Goal: Navigation & Orientation: Find specific page/section

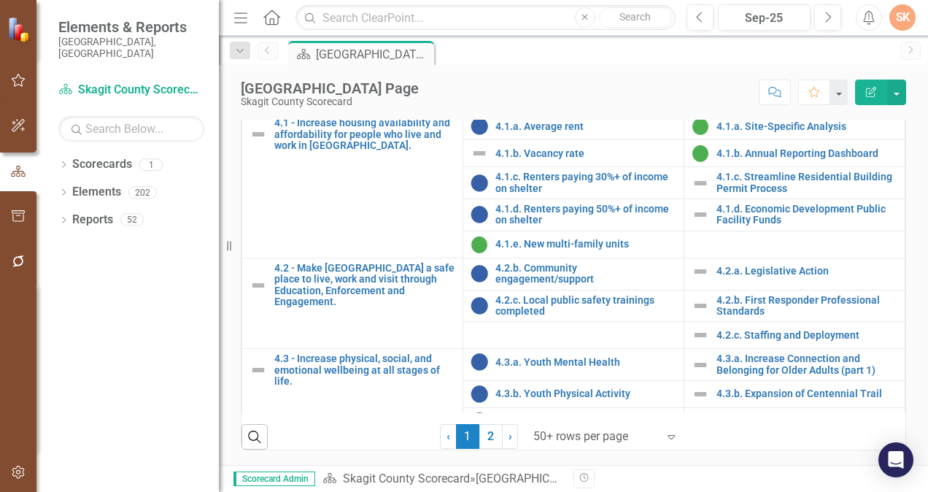
scroll to position [1586, 0]
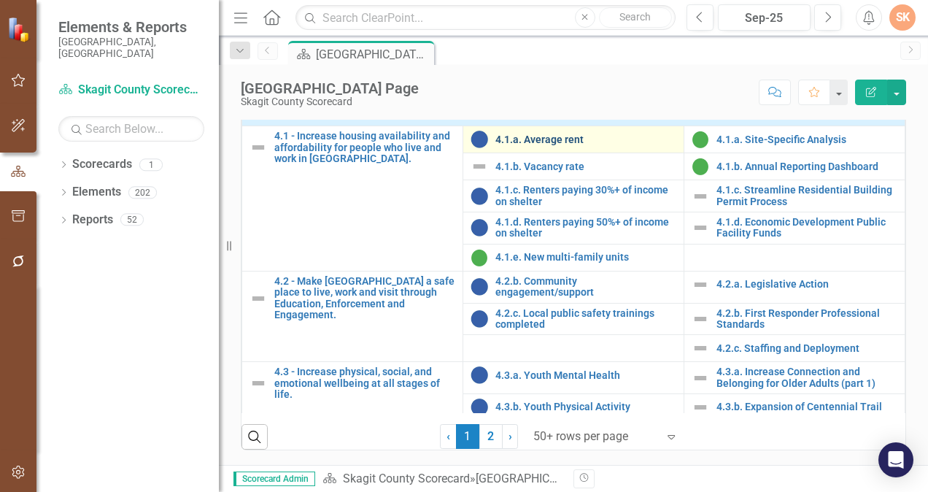
click at [548, 145] on link "4.1.a. Average rent" at bounding box center [585, 139] width 181 height 11
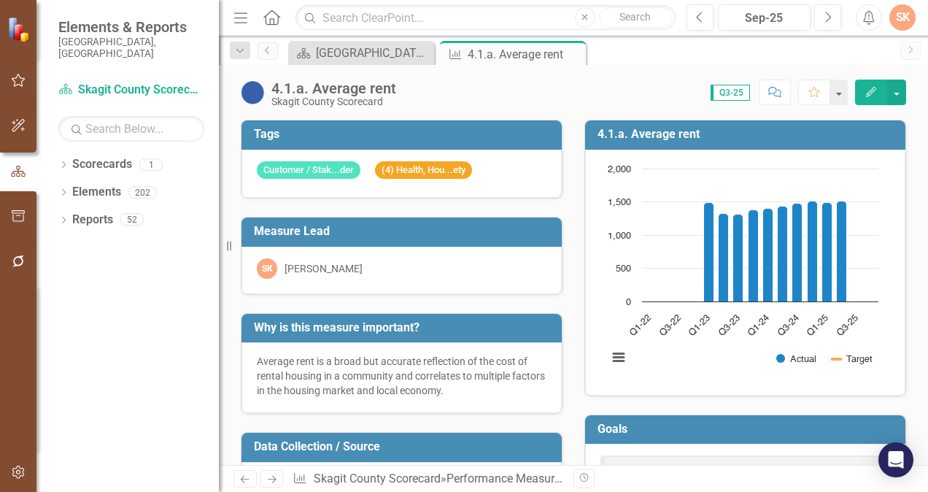
click at [618, 85] on div "Score: 0.00 Q3-25 Completed Comment Favorite Edit" at bounding box center [654, 91] width 503 height 25
click at [386, 54] on div "[GEOGRAPHIC_DATA] Page" at bounding box center [364, 53] width 96 height 18
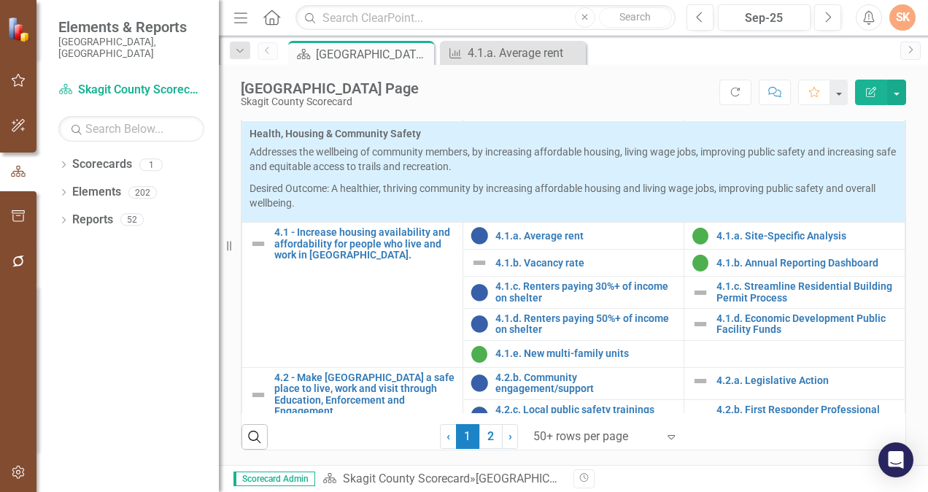
scroll to position [1558, 0]
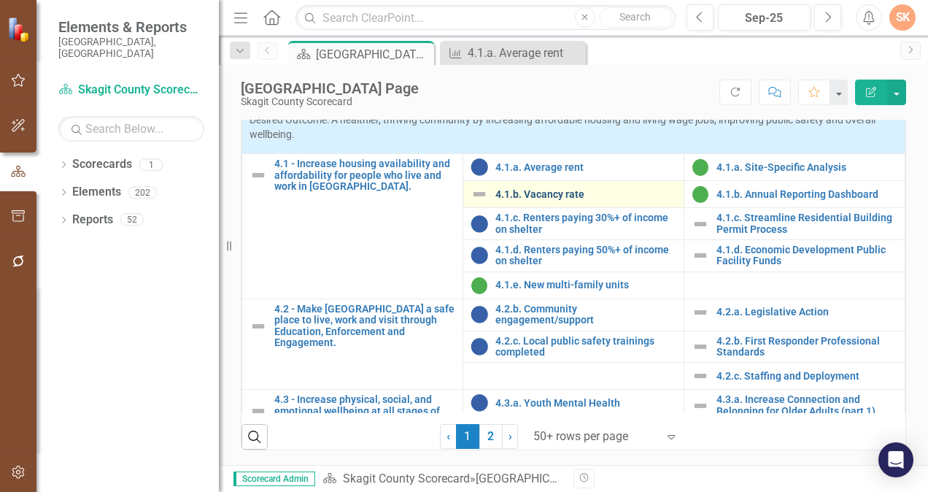
click at [543, 200] on link "4.1.b. Vacancy rate" at bounding box center [585, 194] width 181 height 11
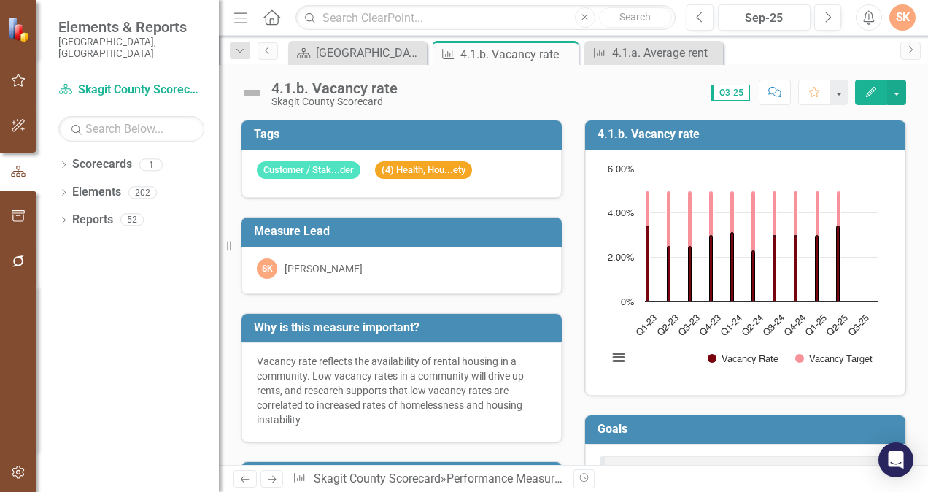
click at [573, 346] on div "4.1.b. Vacancy rate Chart Bar chart with 2 data series. 4.1.b. Vacancy rate (Ch…" at bounding box center [745, 248] width 344 height 295
click at [350, 55] on div "[GEOGRAPHIC_DATA] Page" at bounding box center [360, 53] width 89 height 18
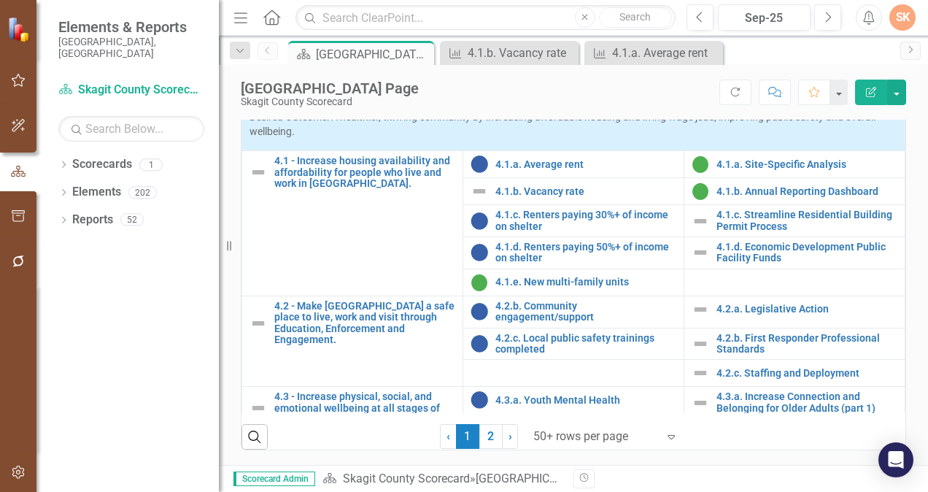
scroll to position [1558, 0]
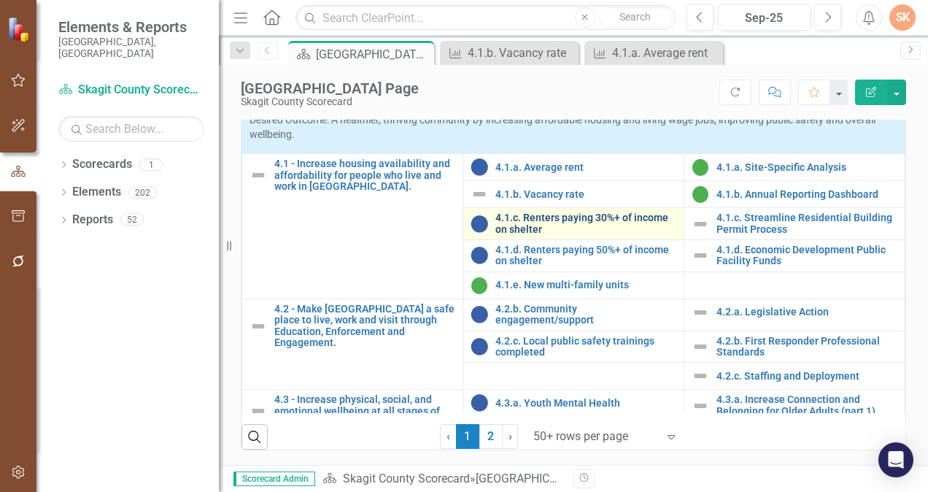
click at [582, 230] on link "4.1.c. Renters paying 30%+ of income on shelter" at bounding box center [585, 223] width 181 height 23
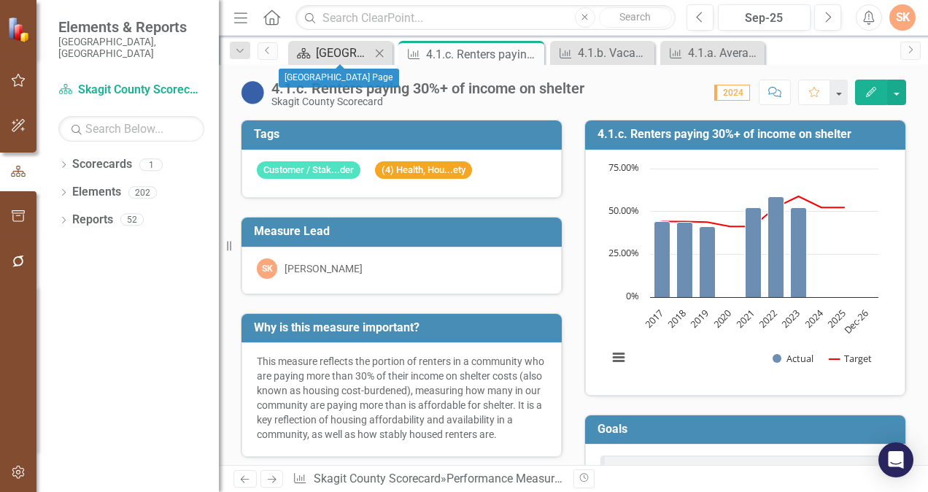
click at [354, 53] on div "[GEOGRAPHIC_DATA] Page" at bounding box center [343, 53] width 55 height 18
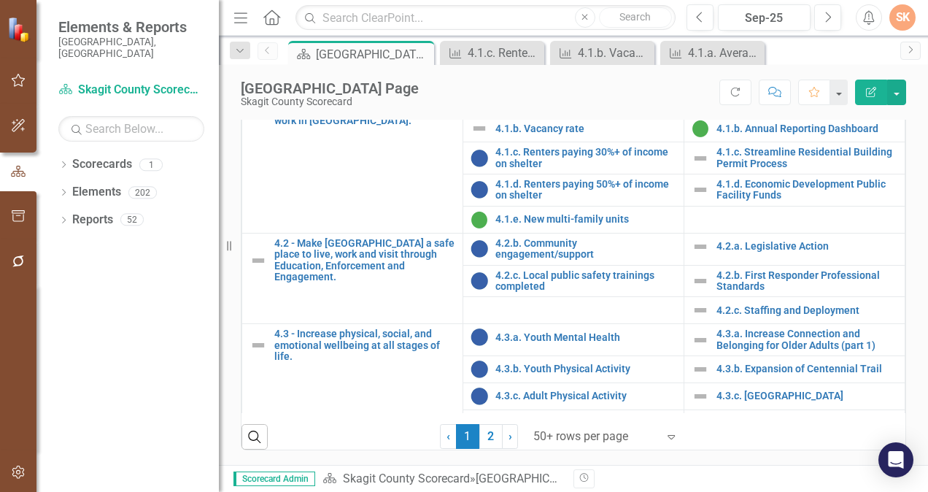
scroll to position [1626, 0]
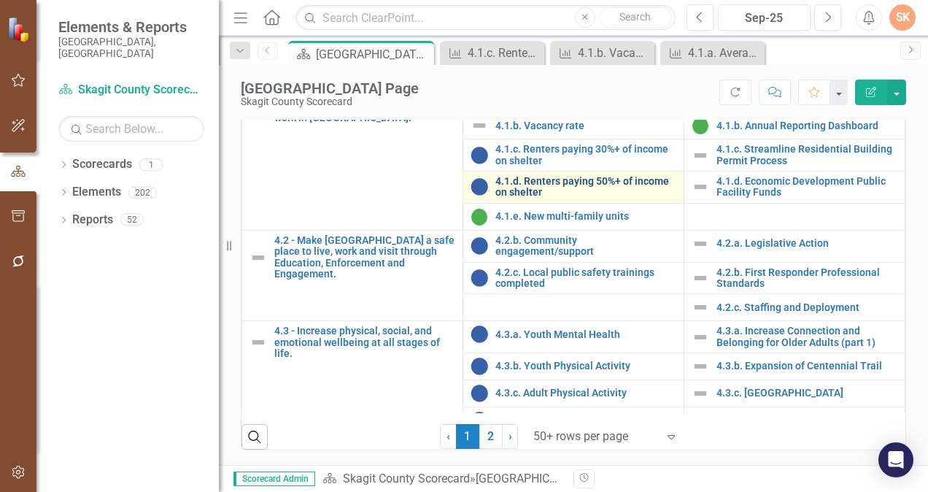
click at [598, 198] on link "4.1.d. Renters paying 50%+ of income on shelter" at bounding box center [585, 187] width 181 height 23
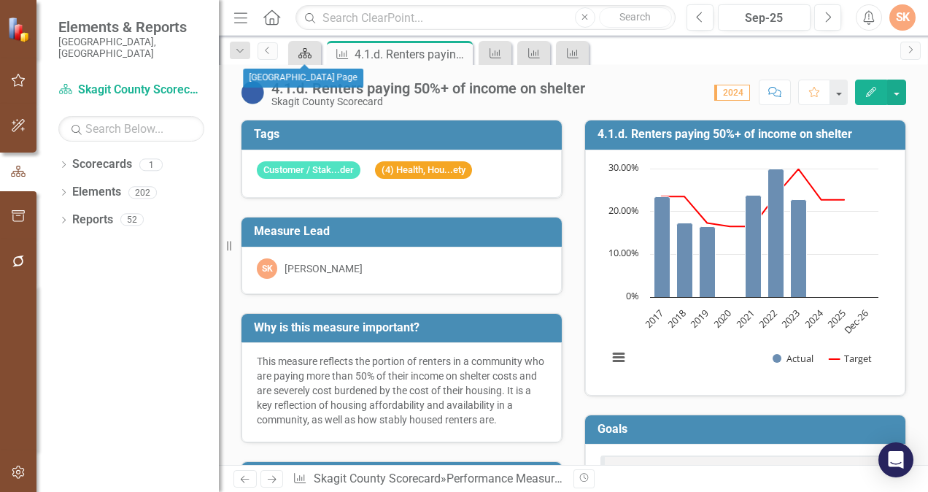
click at [295, 56] on div "Scorecard" at bounding box center [302, 53] width 20 height 18
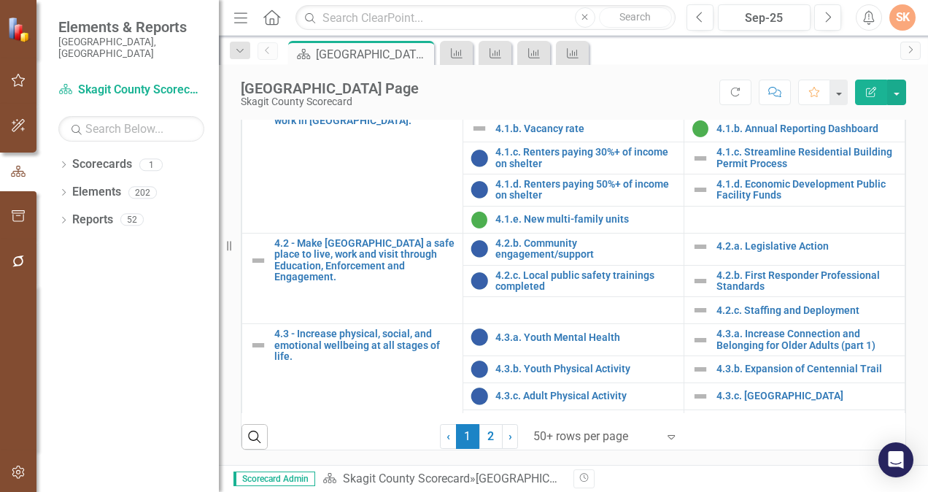
scroll to position [1571, 0]
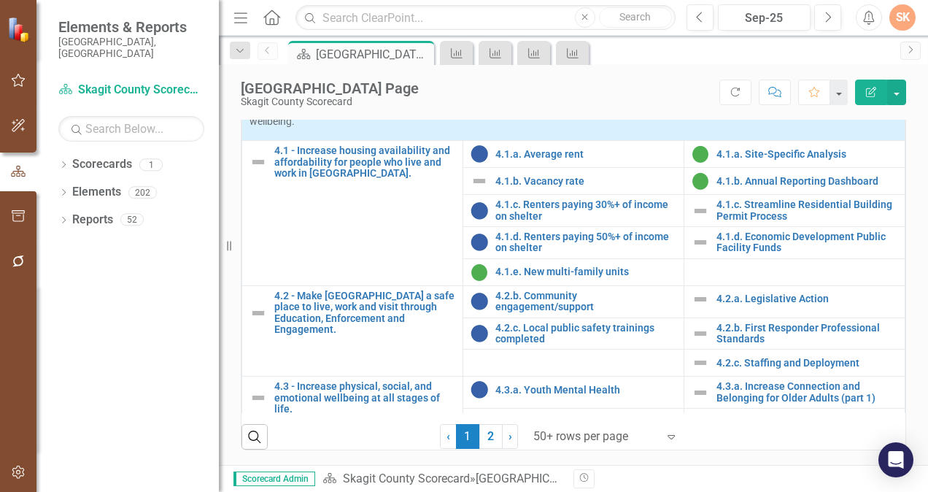
click at [618, 82] on div "Score: N/A Sep-25 Completed Refresh Comment Favorite Edit Report" at bounding box center [666, 91] width 480 height 25
click at [761, 368] on link "4.2.c. Staffing and Deployment" at bounding box center [806, 362] width 181 height 11
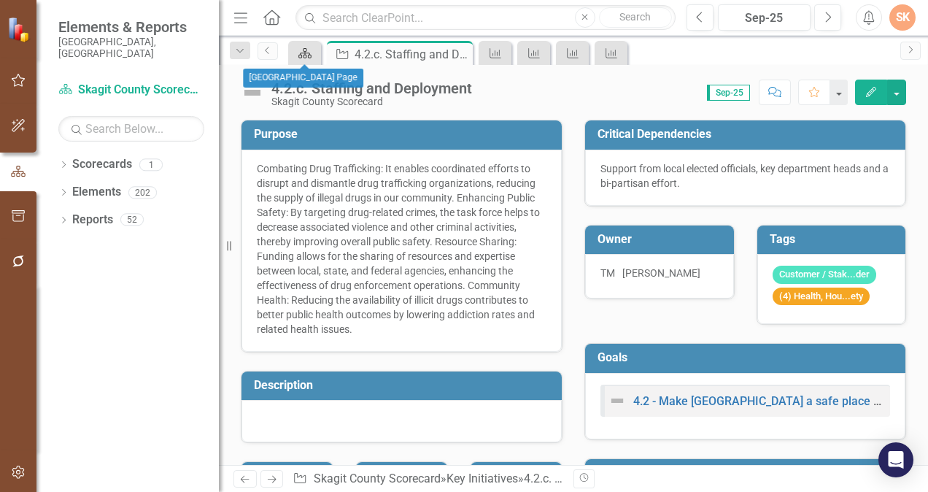
click at [301, 51] on icon "Scorecard" at bounding box center [305, 53] width 15 height 12
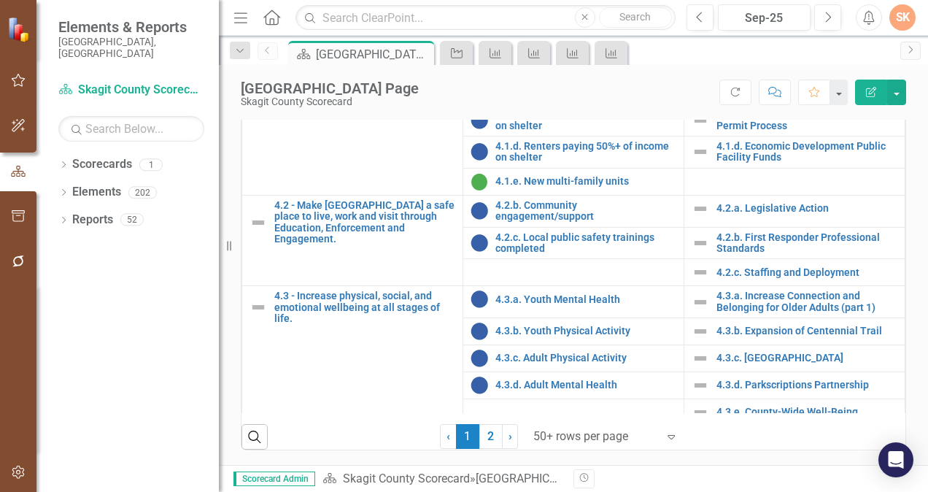
scroll to position [1670, 0]
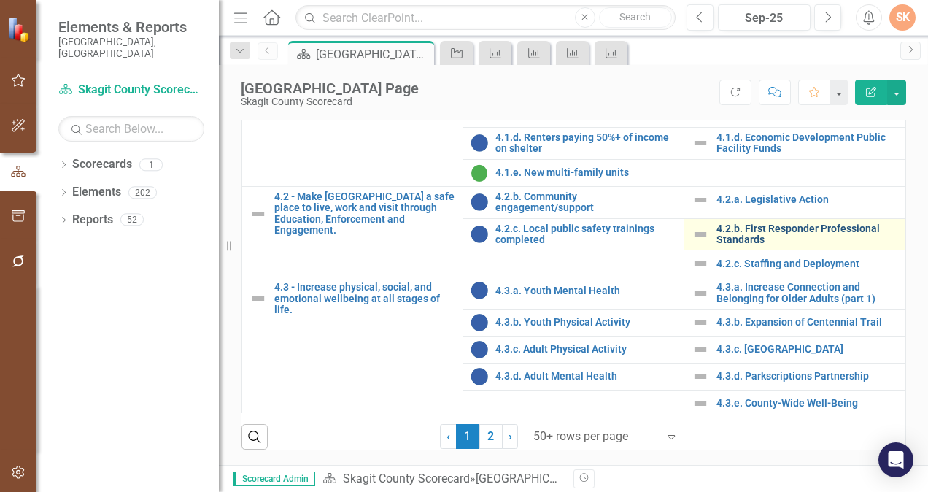
click at [817, 235] on link "4.2.b. First Responder Professional Standards" at bounding box center [806, 234] width 181 height 23
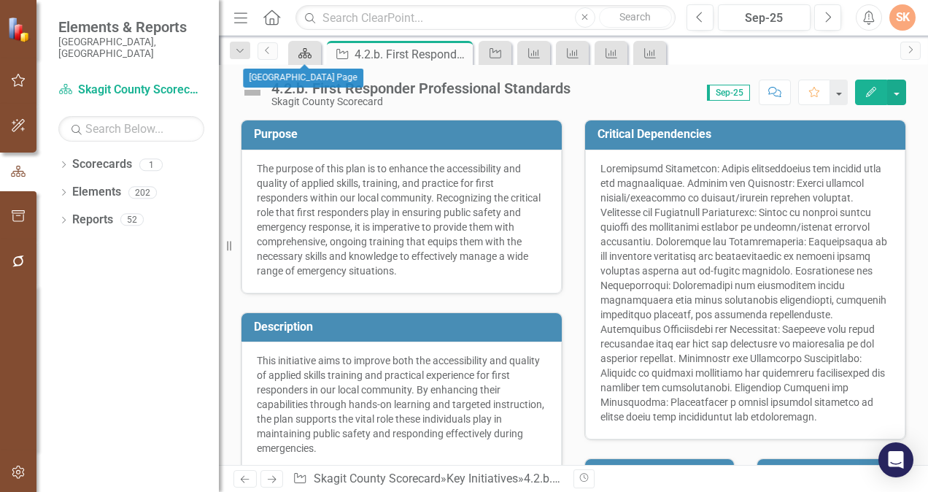
click at [306, 49] on icon "Scorecard" at bounding box center [305, 53] width 15 height 12
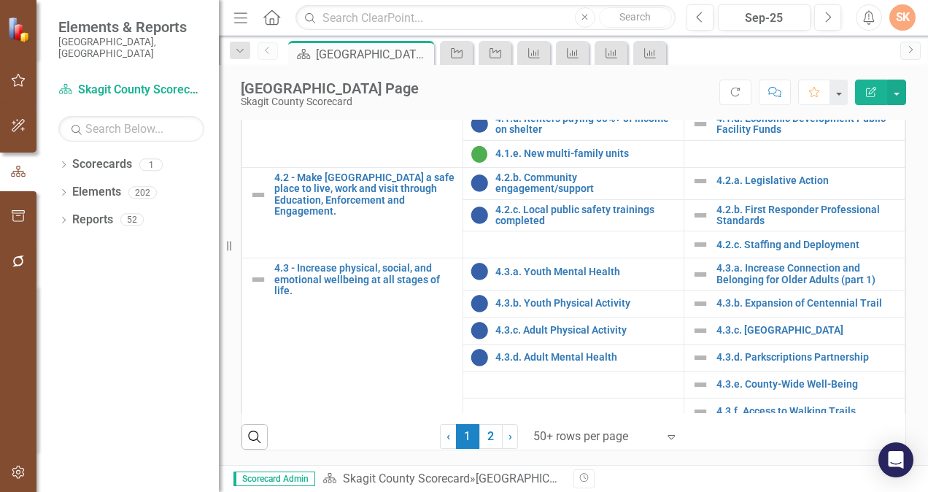
scroll to position [1708, 0]
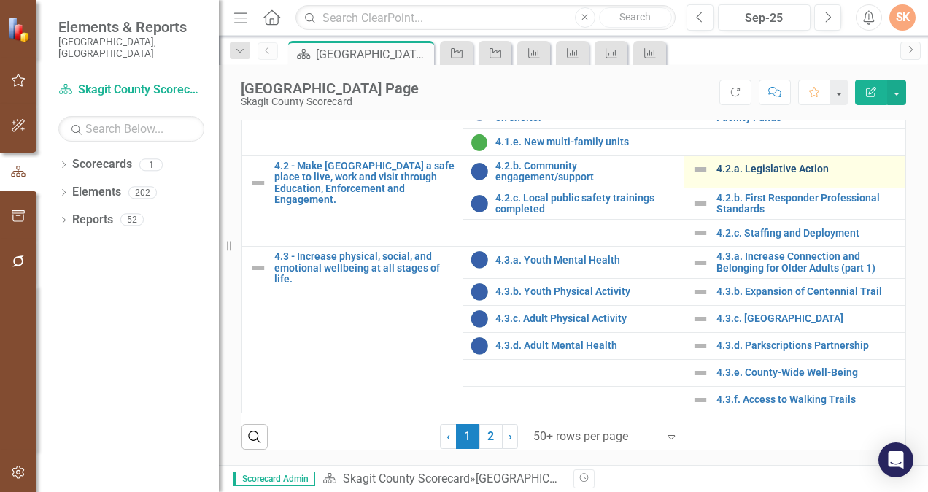
click at [729, 167] on link "4.2.a. Legislative Action" at bounding box center [806, 168] width 181 height 11
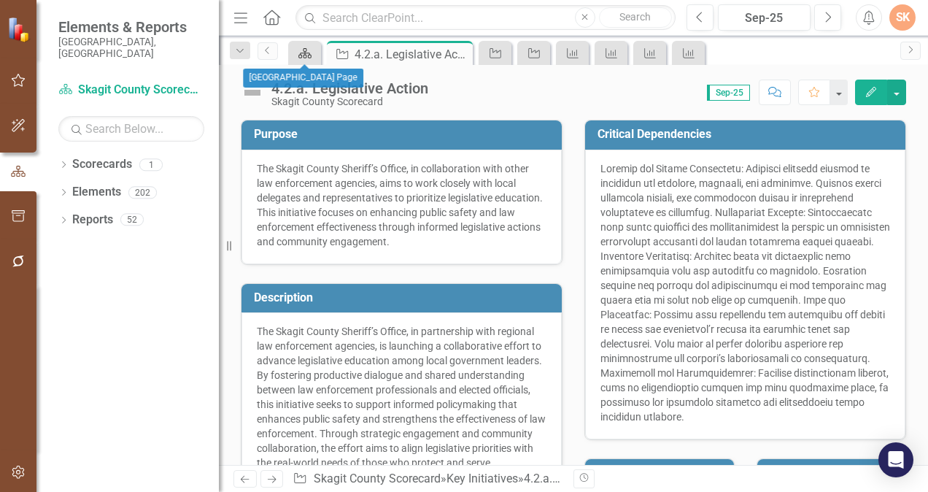
click at [316, 48] on link "Scorecard" at bounding box center [305, 53] width 26 height 18
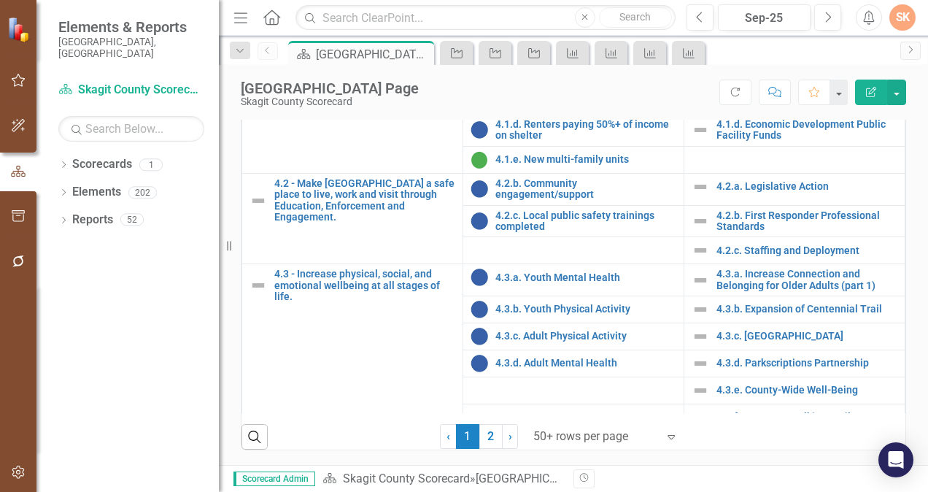
scroll to position [1708, 0]
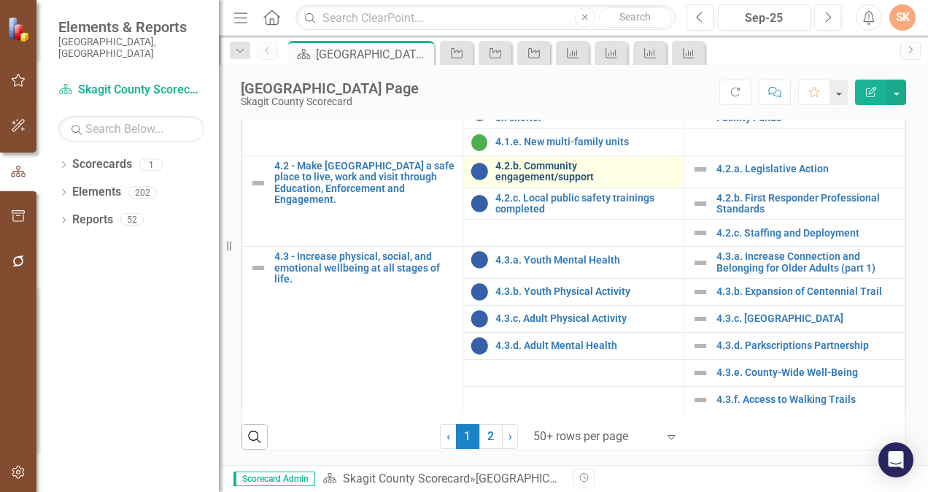
click at [562, 164] on link "4.2.b. Community engagement/support" at bounding box center [585, 171] width 181 height 23
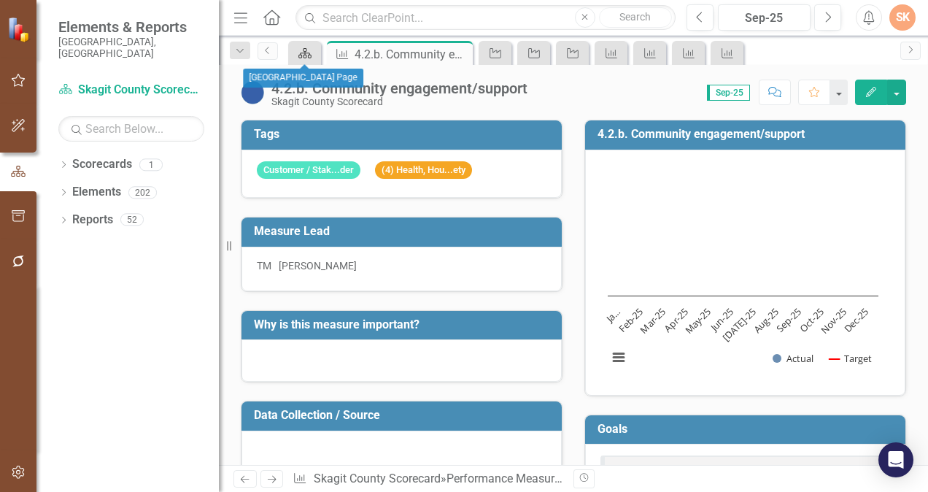
click at [303, 55] on icon "Scorecard" at bounding box center [305, 53] width 15 height 12
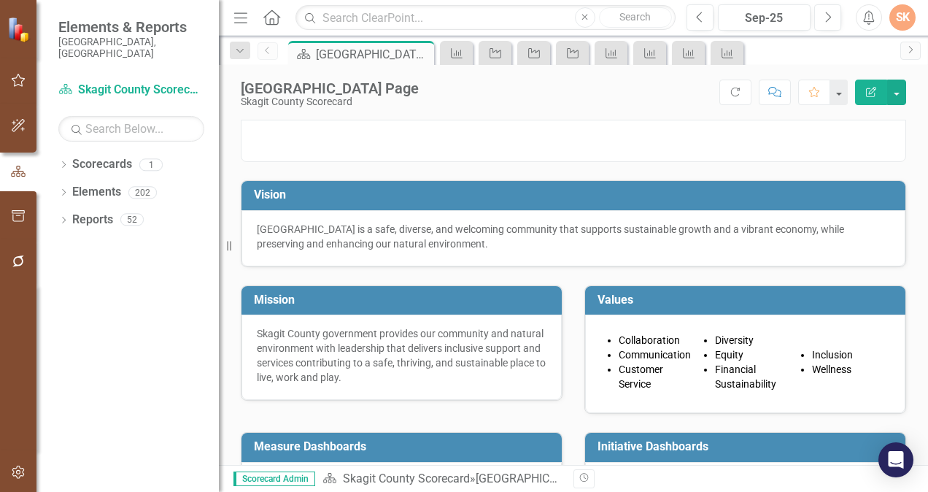
click at [893, 120] on p at bounding box center [573, 120] width 664 height 0
click at [899, 162] on div at bounding box center [573, 131] width 687 height 61
click at [627, 96] on div "Score: N/A Sep-25 Completed Refresh Comment Favorite Edit Report" at bounding box center [666, 91] width 480 height 25
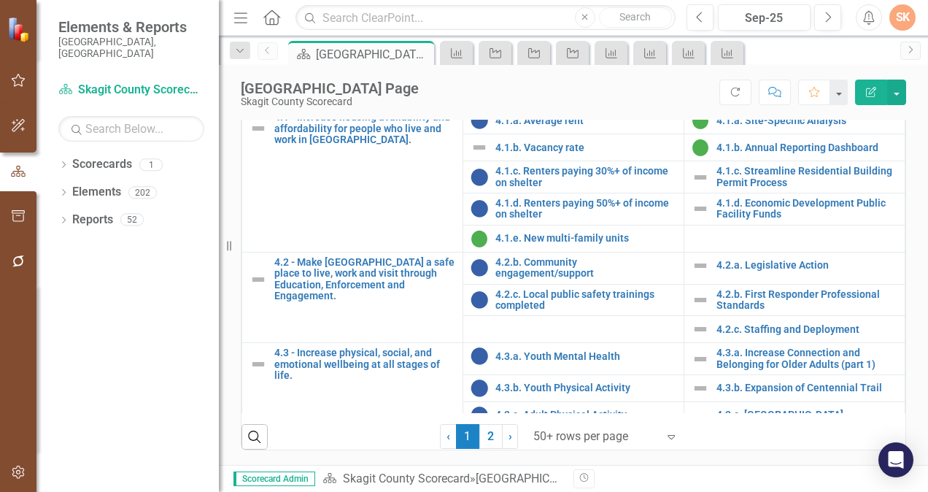
scroll to position [1616, 0]
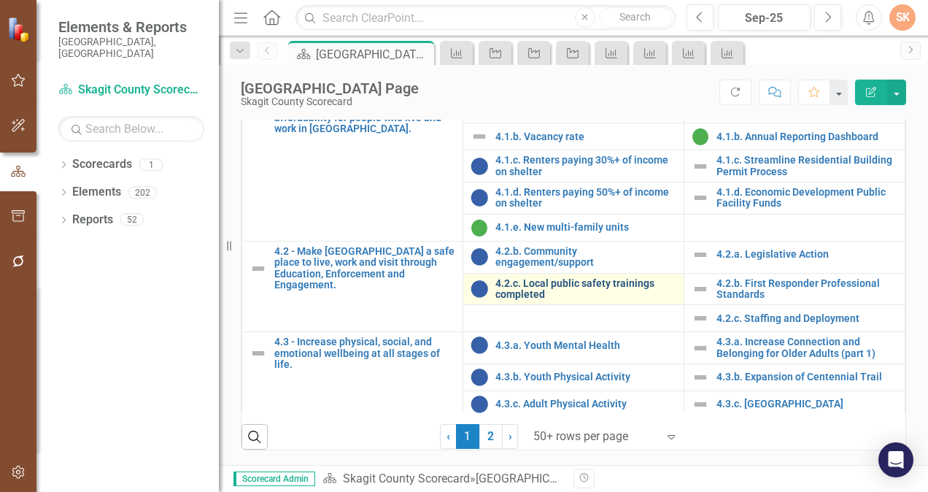
click at [611, 290] on link "4.2.c. Local public safety trainings completed" at bounding box center [585, 289] width 181 height 23
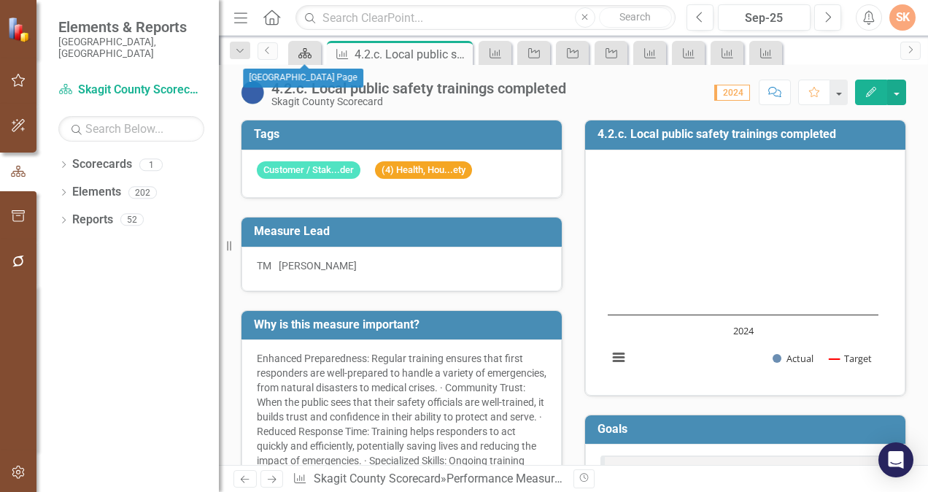
click at [305, 55] on icon "Scorecard" at bounding box center [305, 53] width 15 height 12
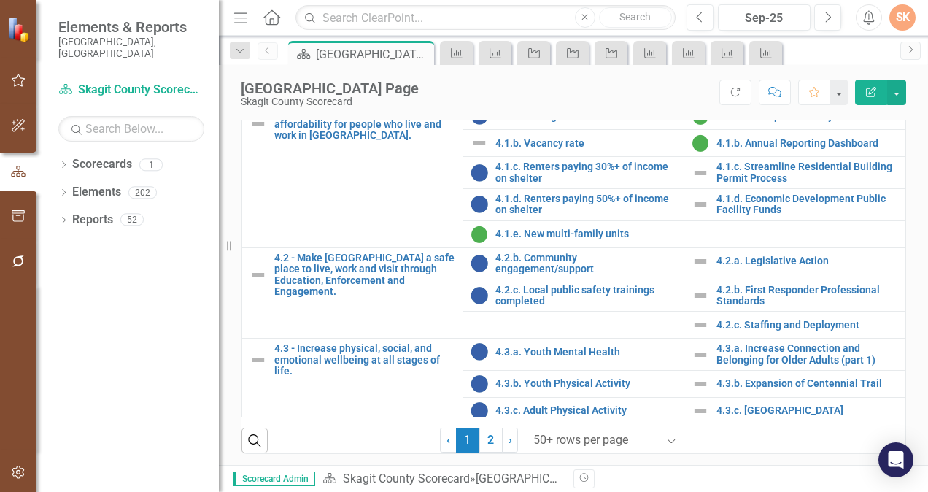
scroll to position [1621, 0]
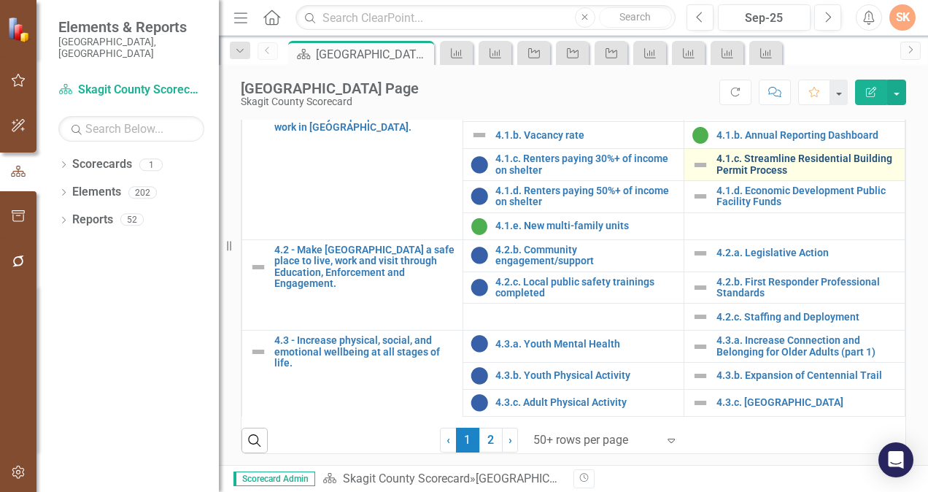
click at [786, 176] on link "4.1.c. Streamline Residential Building Permit Process" at bounding box center [806, 164] width 181 height 23
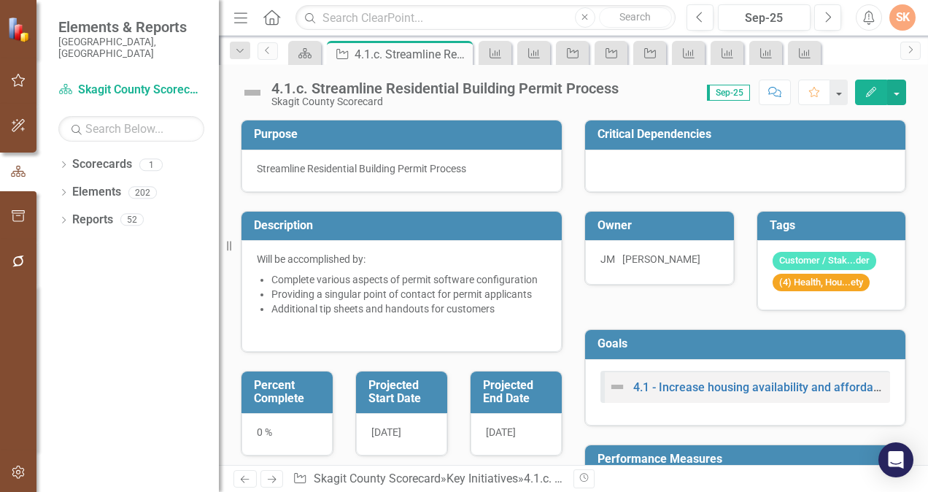
click at [707, 308] on div "Critical Dependencies Owner [PERSON_NAME] [PERSON_NAME] Tags Customer / Stak...…" at bounding box center [745, 457] width 344 height 712
click at [637, 306] on div "Critical Dependencies Owner [PERSON_NAME] [PERSON_NAME] Tags Customer / Stak...…" at bounding box center [745, 457] width 344 height 712
click at [652, 98] on div "Score: 0.00 Sep-25 Completed Comment Favorite Edit" at bounding box center [766, 91] width 280 height 25
click at [300, 58] on icon "Scorecard" at bounding box center [305, 53] width 15 height 12
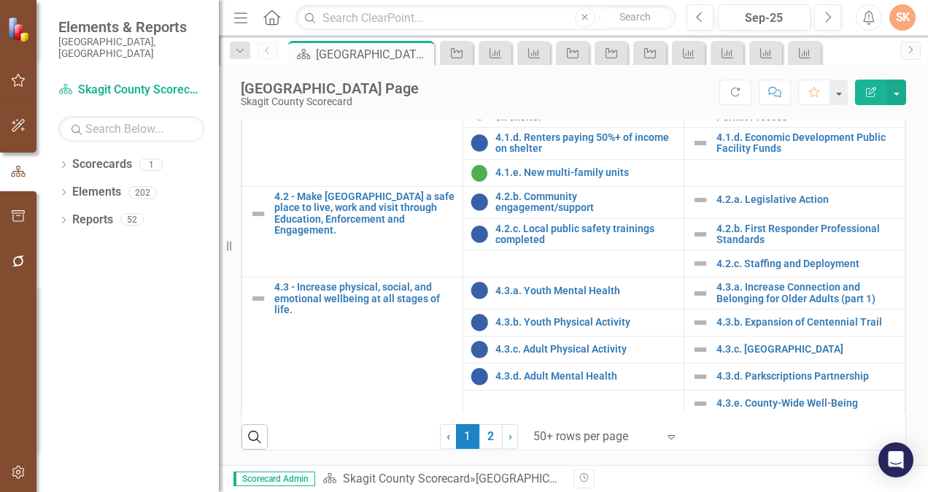
scroll to position [1678, 0]
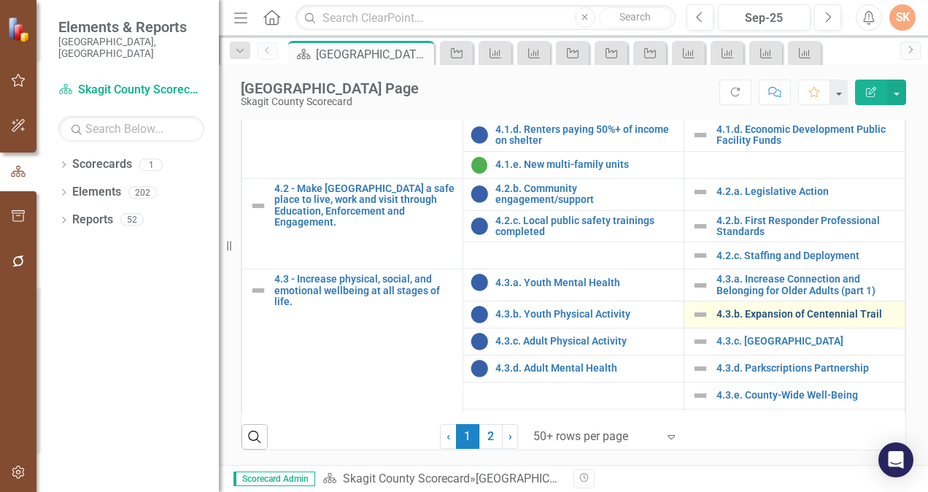
click at [841, 319] on link "4.3.b. Expansion of Centennial Trail" at bounding box center [806, 314] width 181 height 11
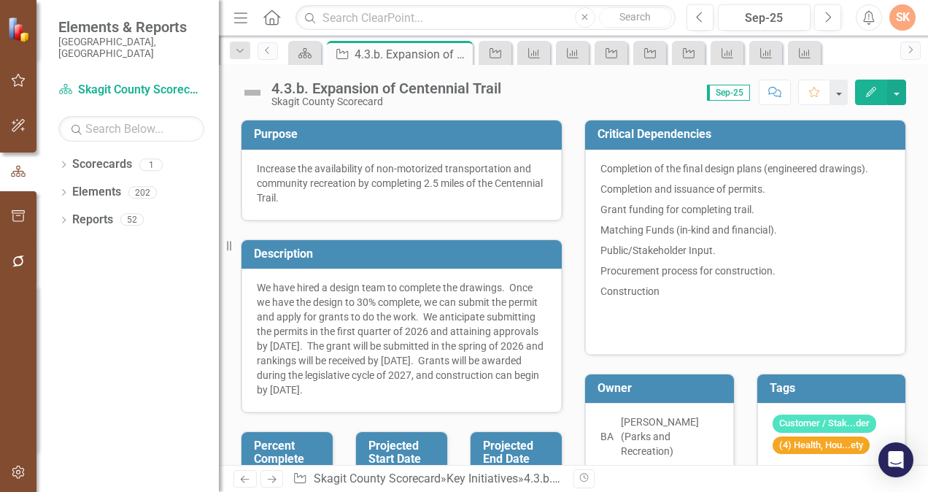
click at [841, 324] on p at bounding box center [745, 331] width 290 height 18
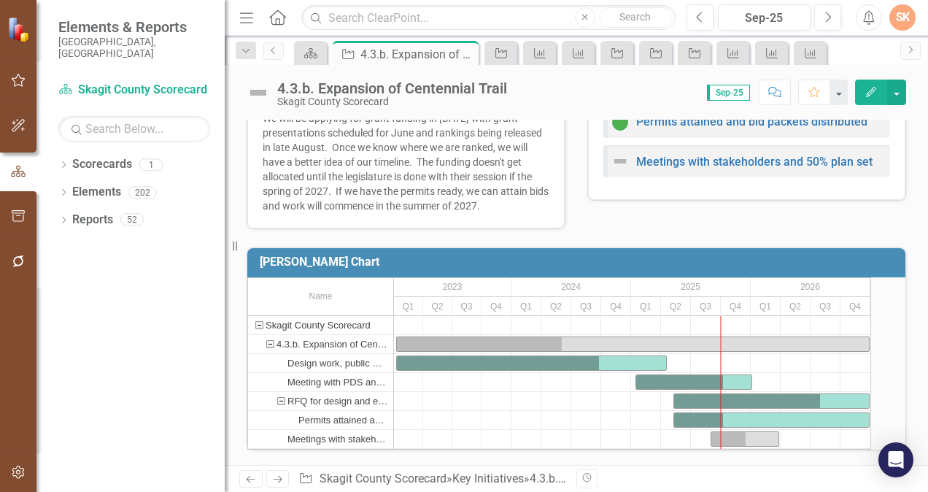
scroll to position [852, 0]
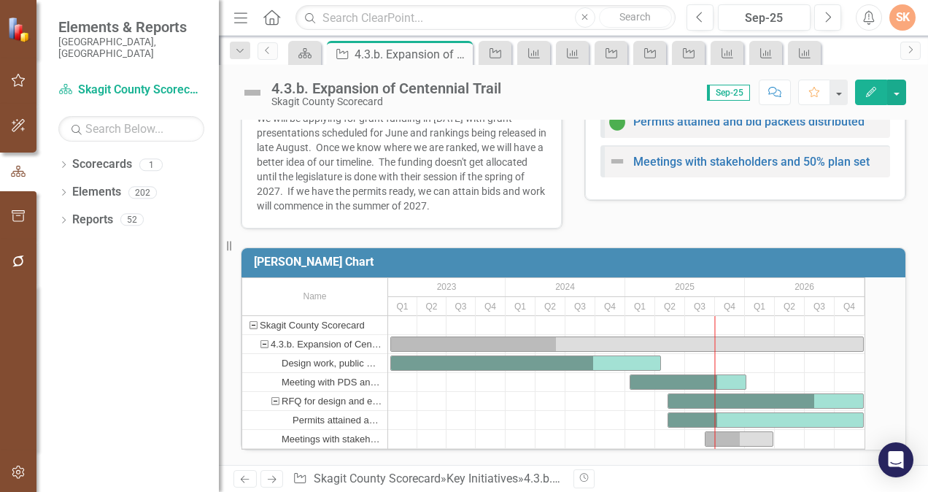
drag, startPoint x: 230, startPoint y: 247, endPoint x: 200, endPoint y: 247, distance: 30.6
click at [200, 247] on div "Elements & Reports [GEOGRAPHIC_DATA], [GEOGRAPHIC_DATA] Scorecard Skagit County…" at bounding box center [109, 246] width 219 height 492
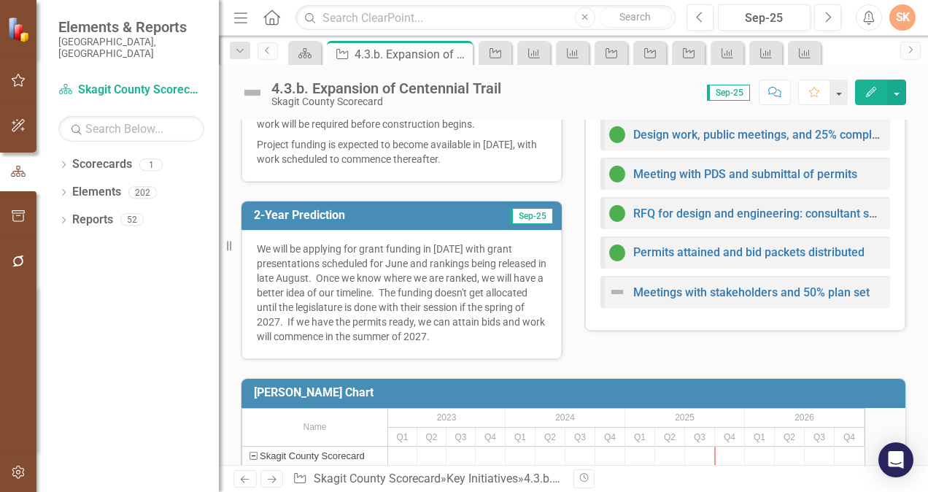
scroll to position [675, 0]
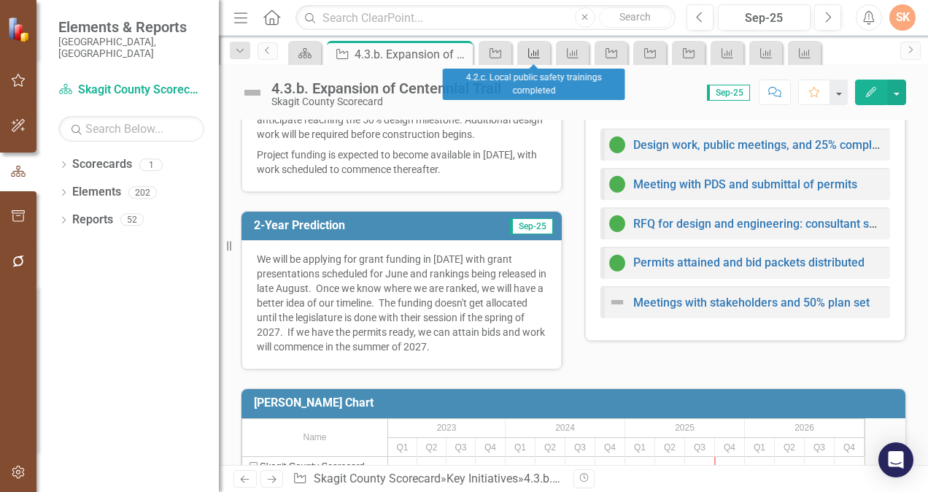
click at [535, 46] on div "Performance Measure" at bounding box center [531, 53] width 20 height 18
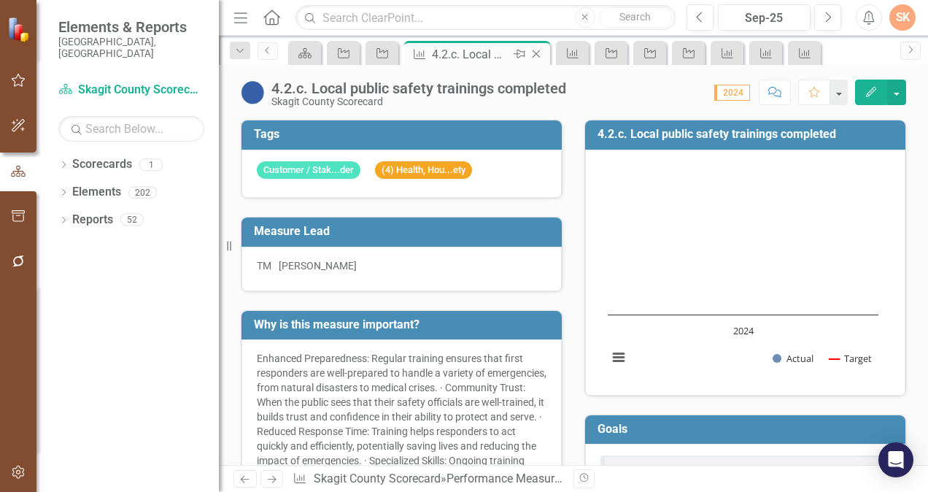
click at [537, 55] on icon "Close" at bounding box center [536, 54] width 15 height 12
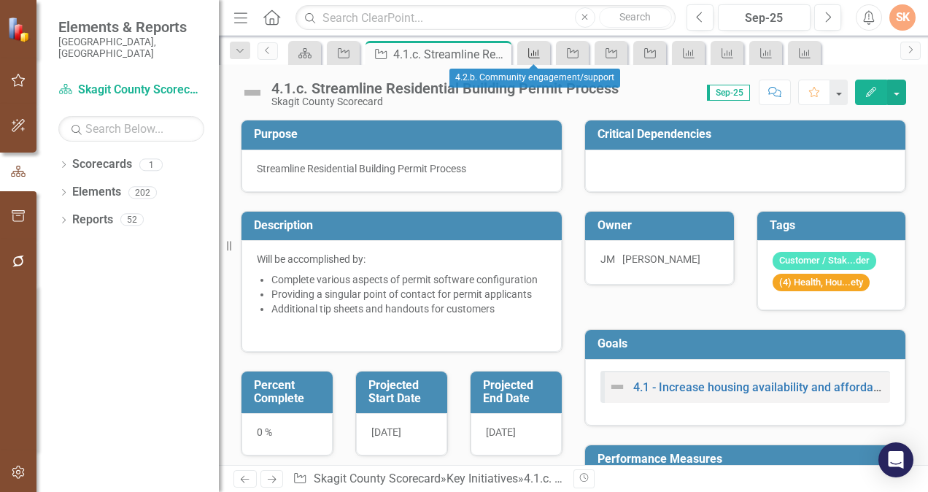
click at [537, 55] on icon "Performance Measure" at bounding box center [534, 53] width 15 height 12
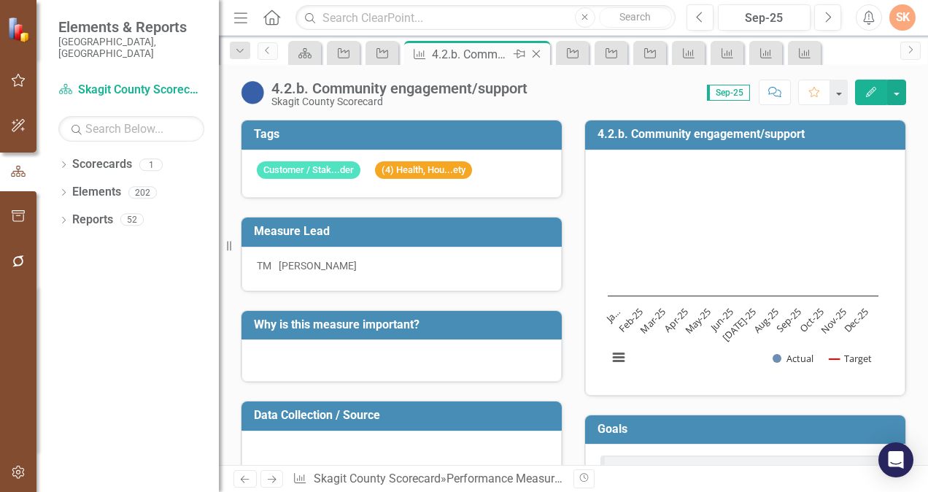
click at [537, 55] on icon "Close" at bounding box center [536, 54] width 15 height 12
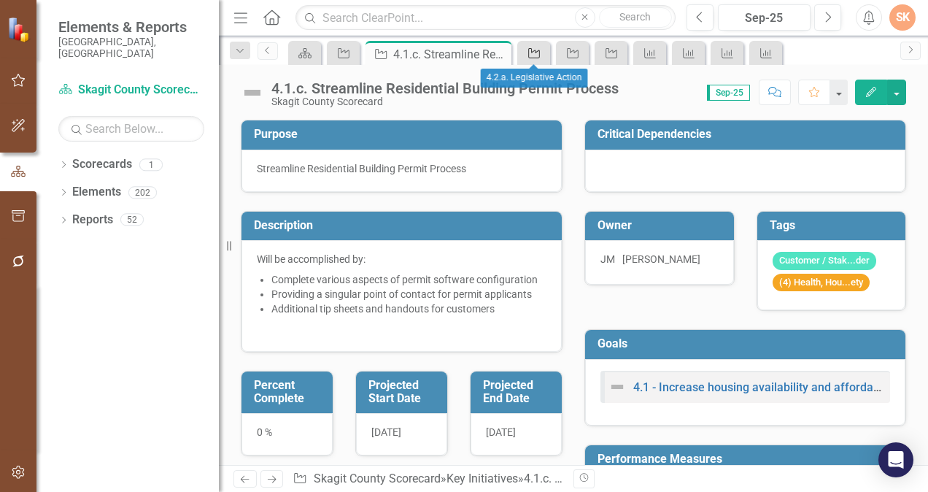
click at [530, 55] on icon "Key Initiative" at bounding box center [534, 53] width 15 height 12
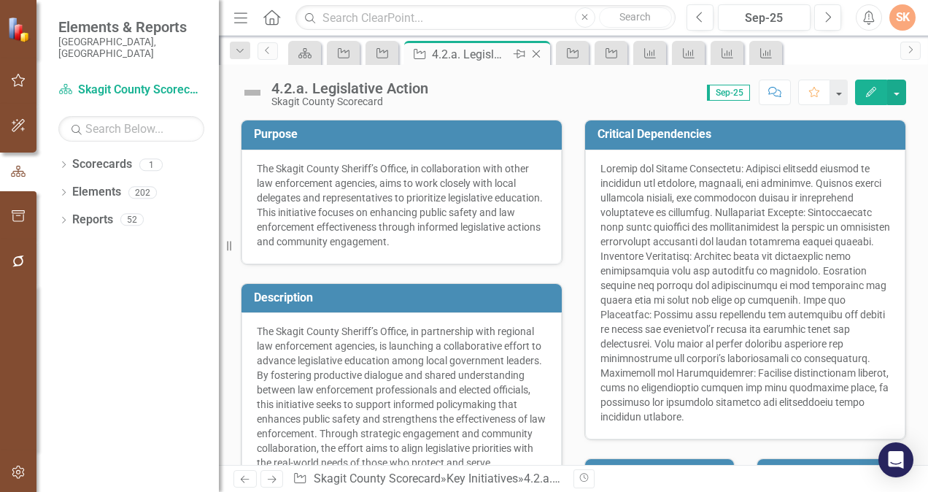
click at [535, 52] on icon at bounding box center [536, 54] width 8 height 8
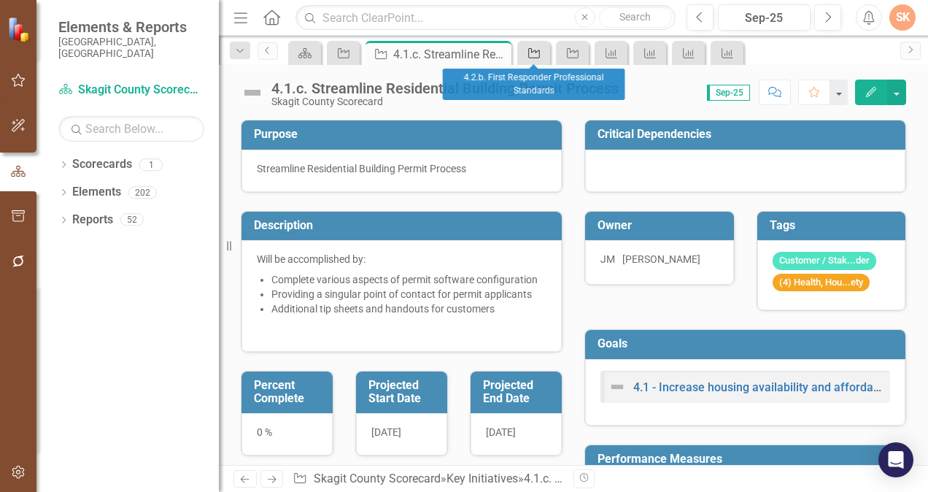
click at [535, 52] on icon "Key Initiative" at bounding box center [534, 53] width 15 height 12
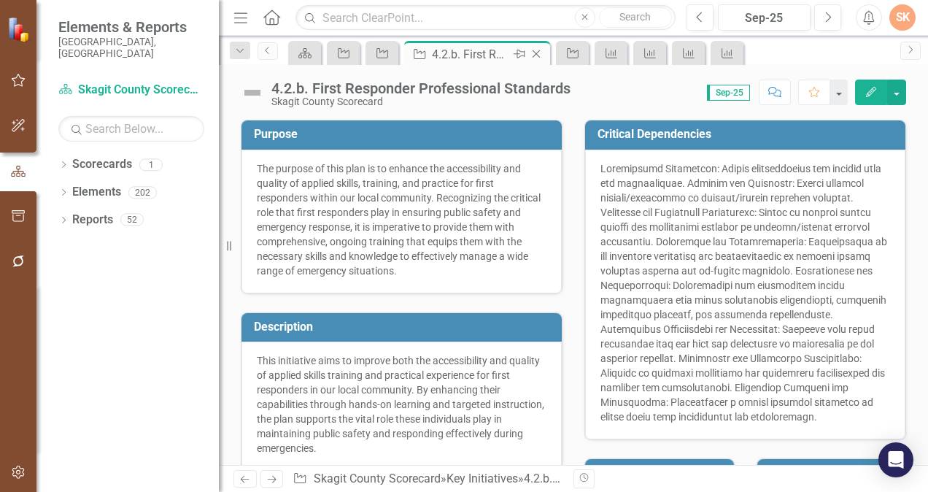
click at [538, 52] on icon at bounding box center [536, 54] width 8 height 8
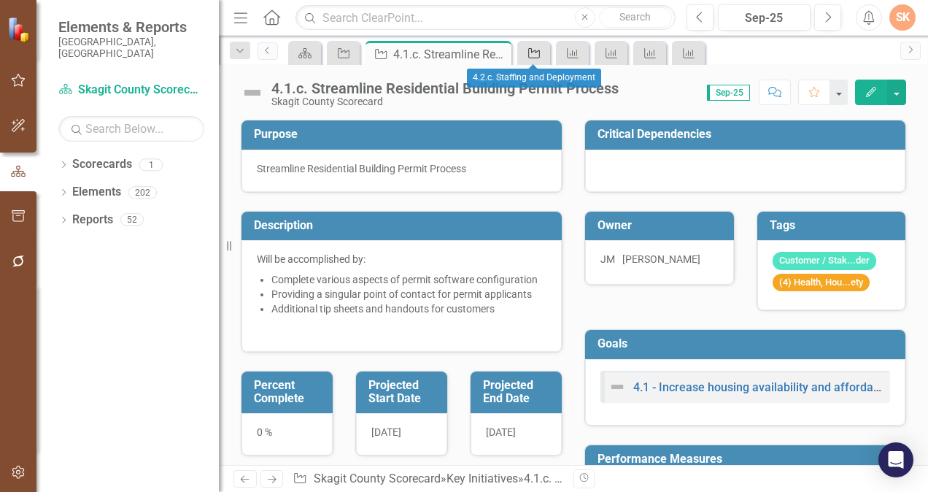
click at [530, 52] on icon "Key Initiative" at bounding box center [534, 53] width 15 height 12
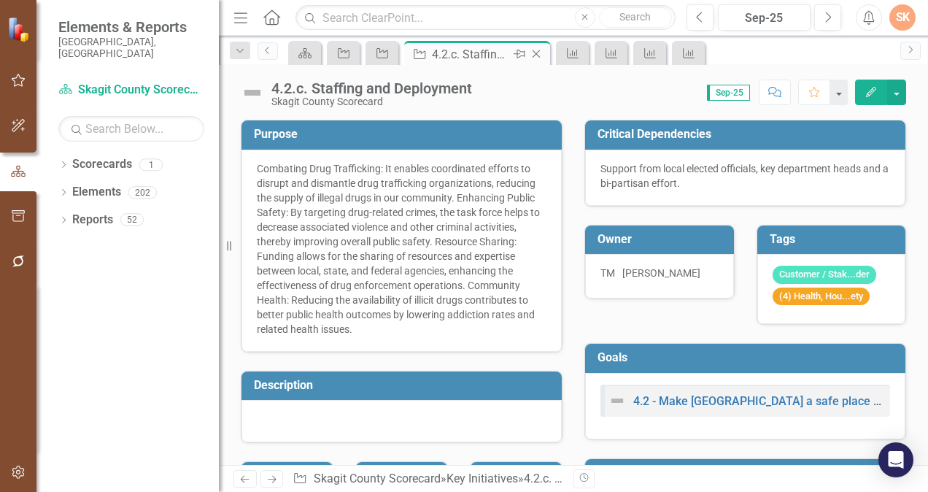
click at [540, 52] on icon "Close" at bounding box center [536, 54] width 15 height 12
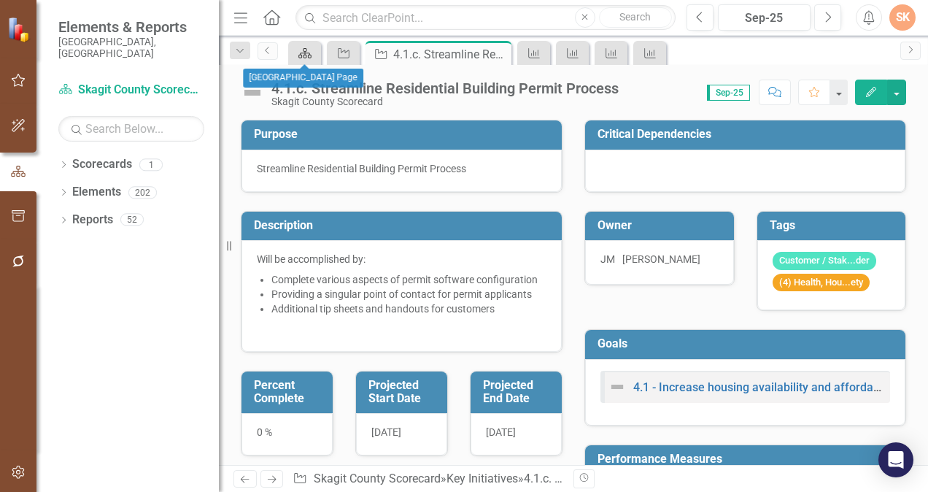
click at [308, 54] on icon "Scorecard" at bounding box center [305, 53] width 15 height 12
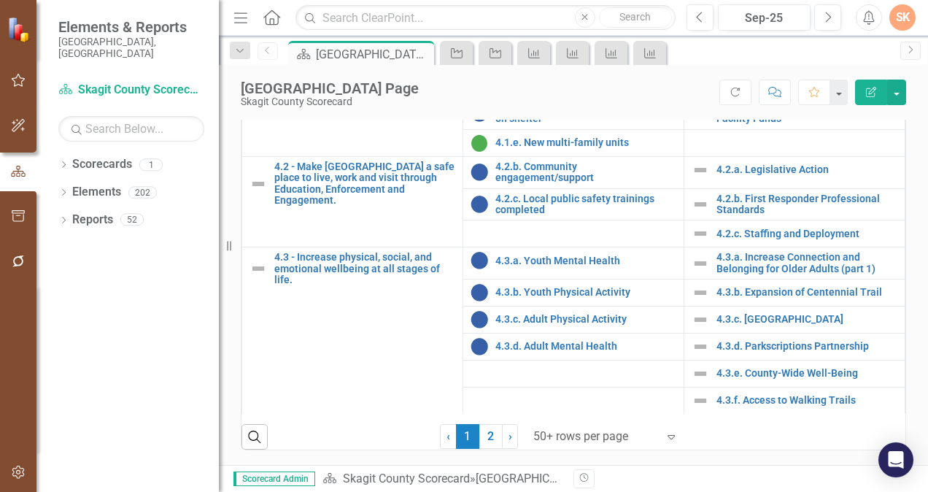
scroll to position [1708, 0]
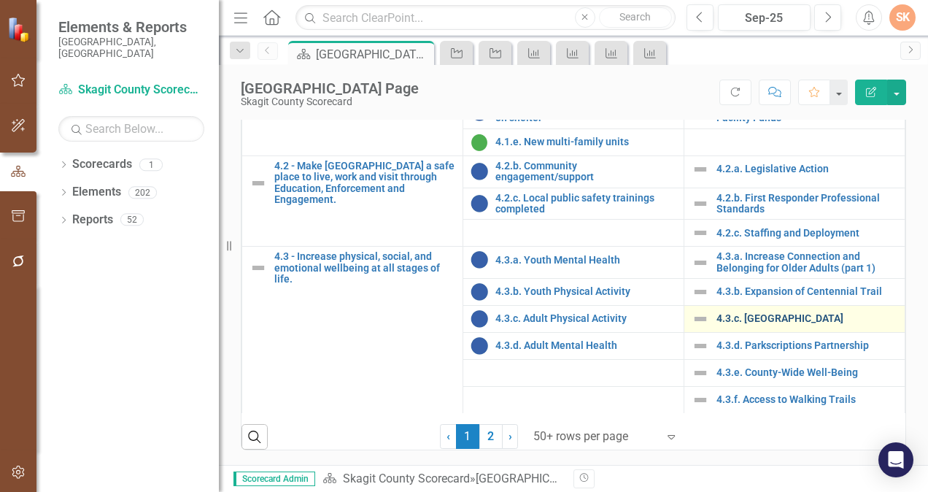
click at [770, 322] on link "4.3.c. [GEOGRAPHIC_DATA]" at bounding box center [806, 318] width 181 height 11
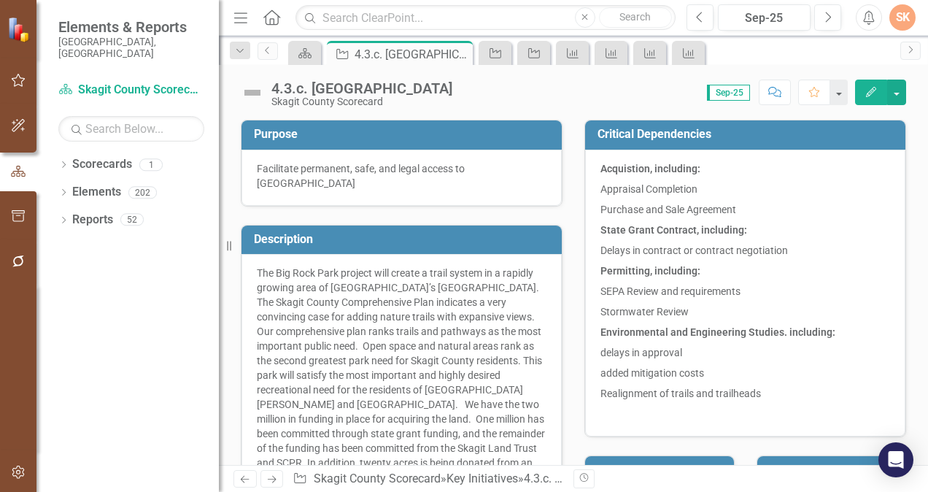
click at [605, 88] on div "Score: 0.00 Sep-25 Completed Comment Favorite Edit" at bounding box center [682, 91] width 446 height 25
click at [304, 53] on icon at bounding box center [304, 53] width 13 height 10
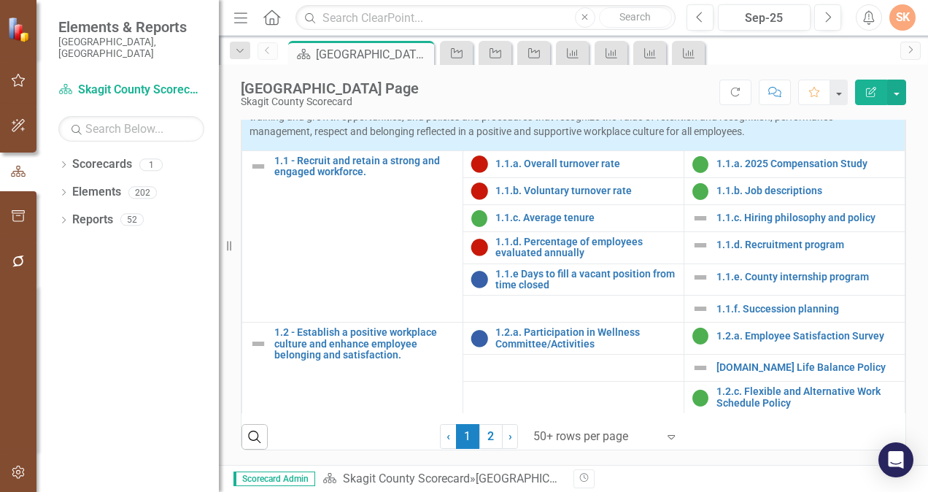
scroll to position [704, 0]
click at [895, 276] on div "Goals Performance Measures Key Initiatives Workforce & Culture A qualified, hig…" at bounding box center [573, 238] width 687 height 424
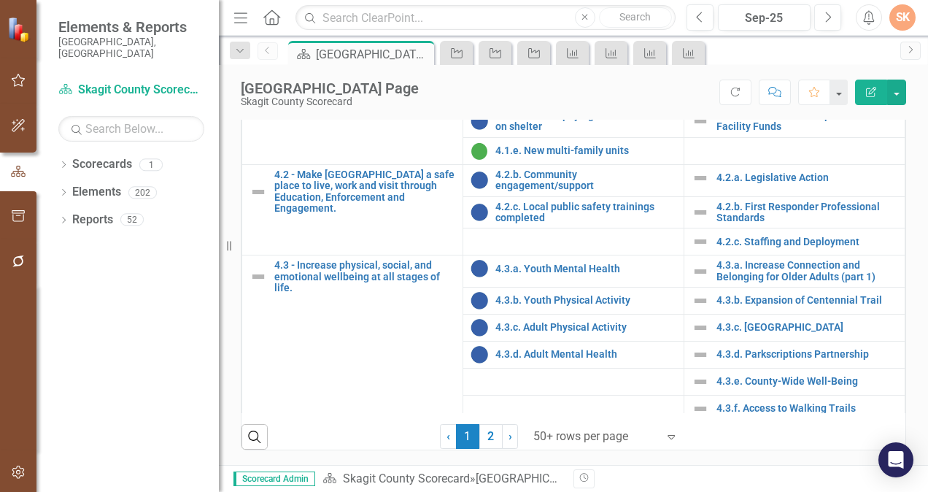
scroll to position [1708, 0]
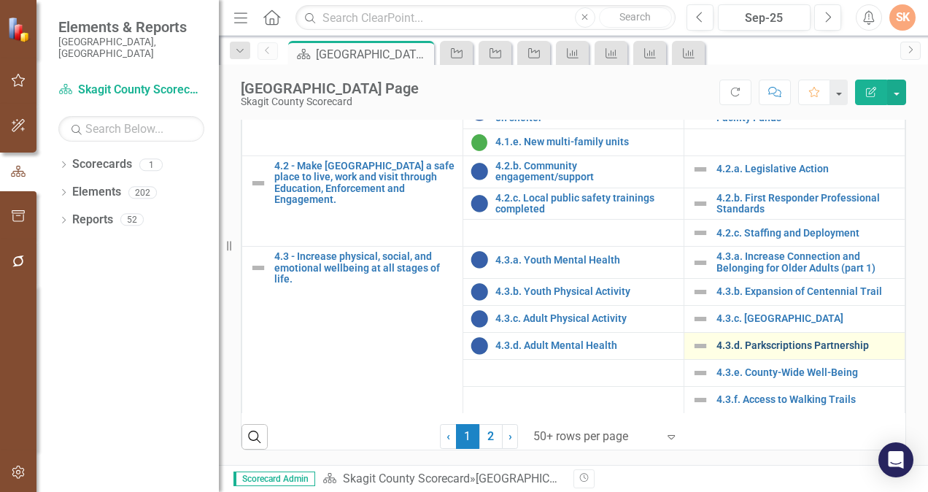
click at [803, 351] on link "4.3.d. Parkscriptions Partnership" at bounding box center [806, 345] width 181 height 11
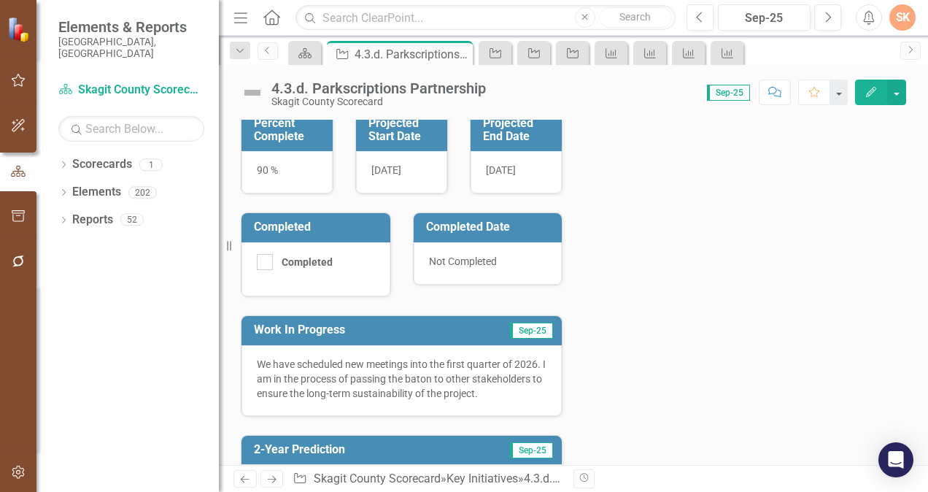
scroll to position [1067, 0]
